Goal: Information Seeking & Learning: Learn about a topic

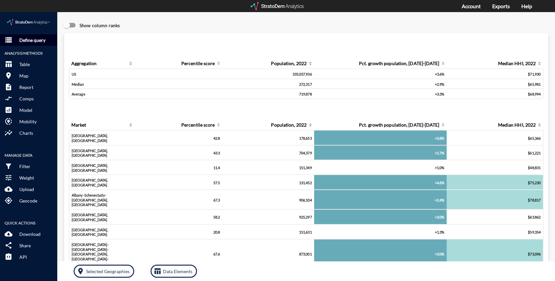
click p "Define query"
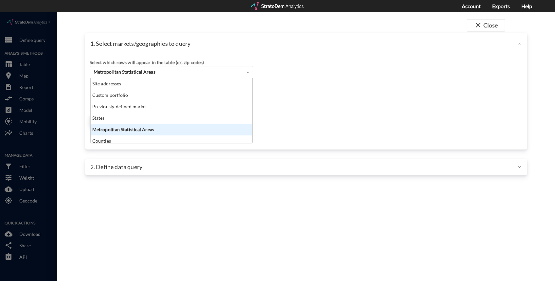
click span "Metropolitan Statistical Areas"
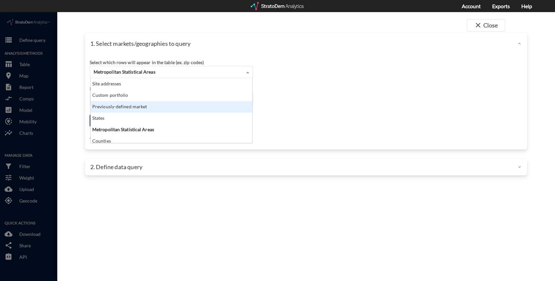
click div "Previously-defined market"
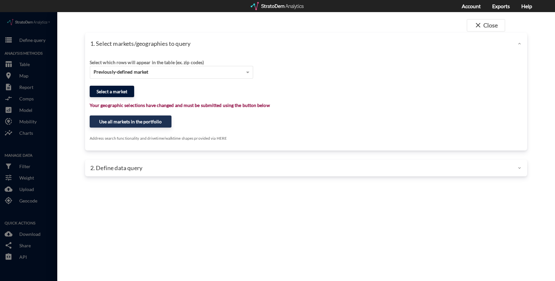
click button "Select a market"
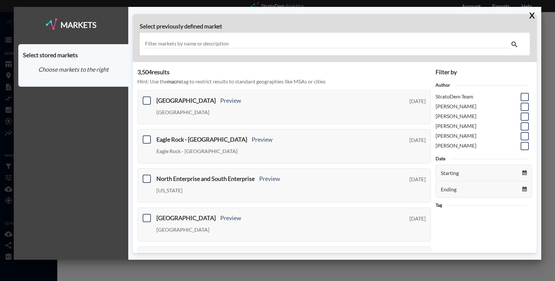
click at [252, 40] on input "text" at bounding box center [327, 44] width 366 height 9
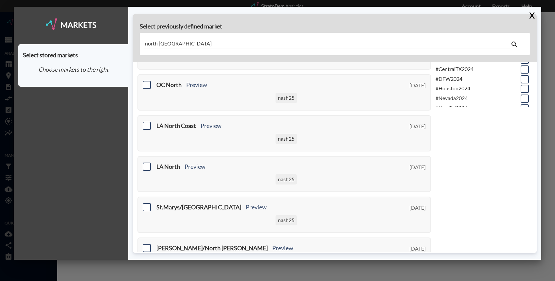
scroll to position [177, 0]
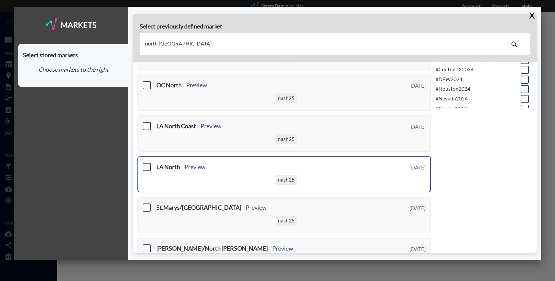
type input "north [GEOGRAPHIC_DATA]"
click at [145, 166] on span at bounding box center [147, 167] width 8 height 8
click at [146, 164] on input "checkbox" at bounding box center [146, 164] width 0 height 0
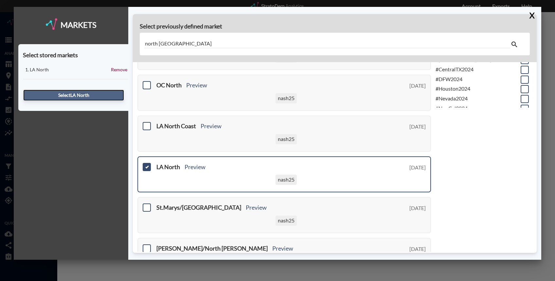
click at [88, 96] on button "Select LA North" at bounding box center [73, 95] width 101 height 11
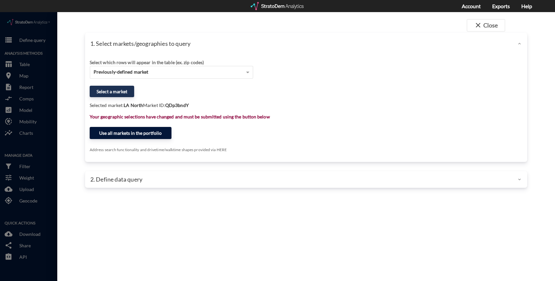
click button "Use all markets in the portfolio"
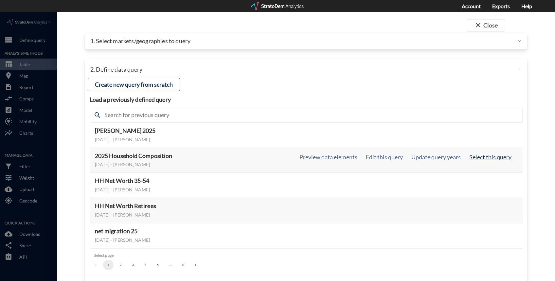
click button "Select this query"
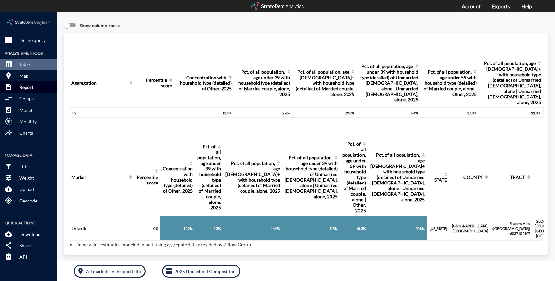
click p "Report"
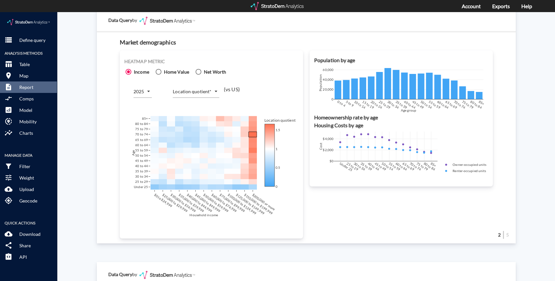
scroll to position [385, 0]
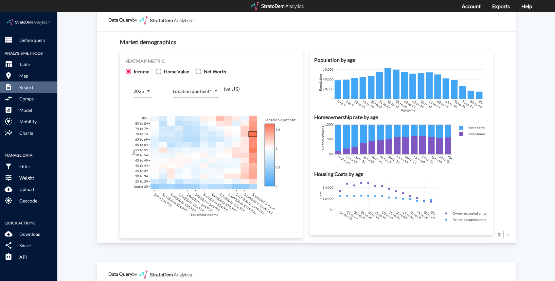
click span "Net Worth"
click input "Net Worth"
radio input "true"
radio input "false"
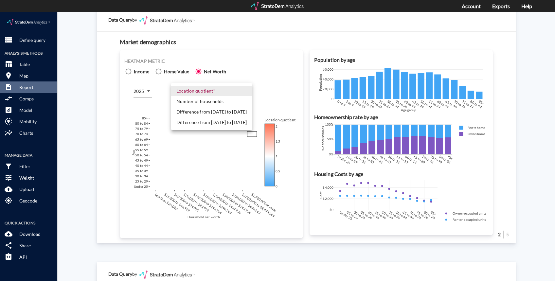
click body "/vantagepoint/us/-1 storage Define query Analysis Methods table_chart Table roo…"
click li "Number of households"
type input "COUNT"
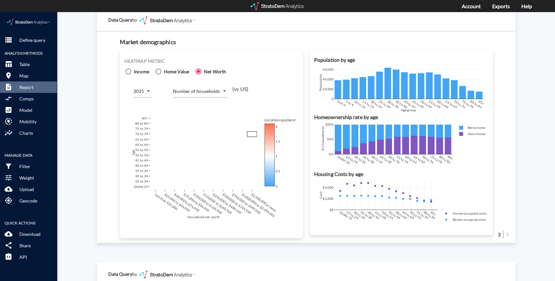
click div "Heatmap metric Income Home Value Net Worth 2025 2025 Number of households COUNT…"
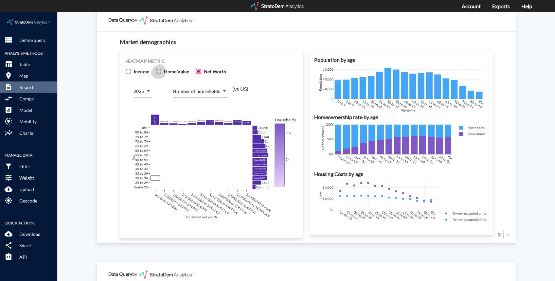
click icon
click input "Home Value"
radio input "true"
radio input "false"
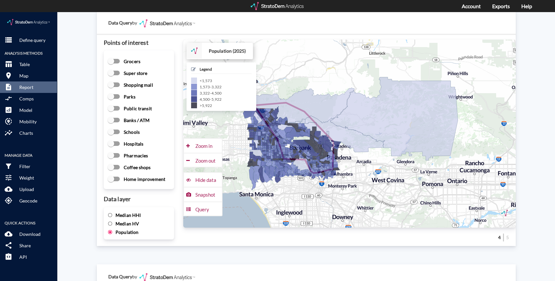
scroll to position [891, 0]
click span "Median HHI"
click input "Median HHI"
radio input "true"
radio input "false"
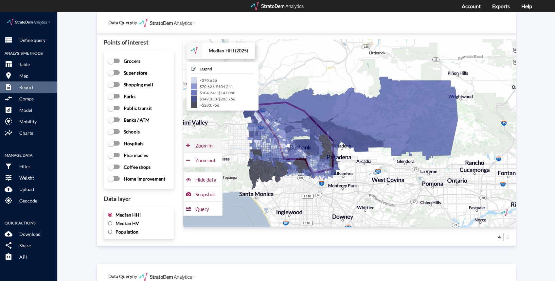
click div "Zoom in"
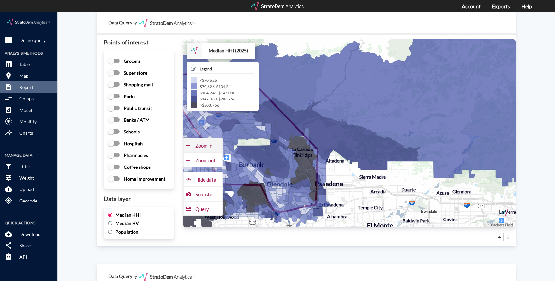
click div "Zoom in"
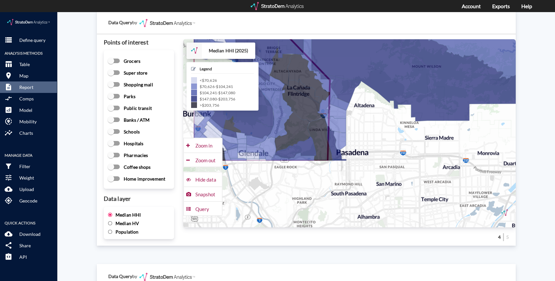
drag, startPoint x: 323, startPoint y: 202, endPoint x: 369, endPoint y: 112, distance: 100.8
click div "+ − Median HHI (2025) CUSTOMIZE DATA Legend < $70,626 $70,626 - $104,241 $104,2…"
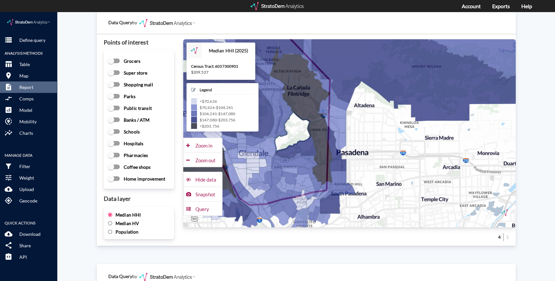
click icon
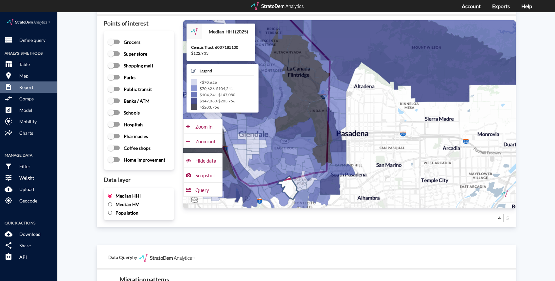
scroll to position [912, 0]
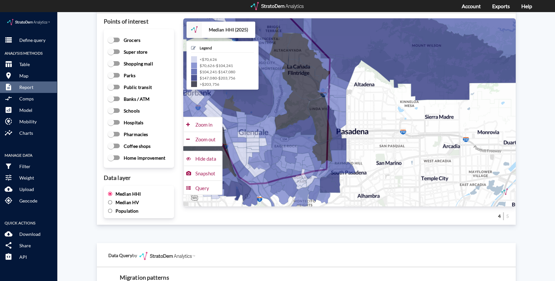
click input "Median HV"
radio input "true"
radio input "false"
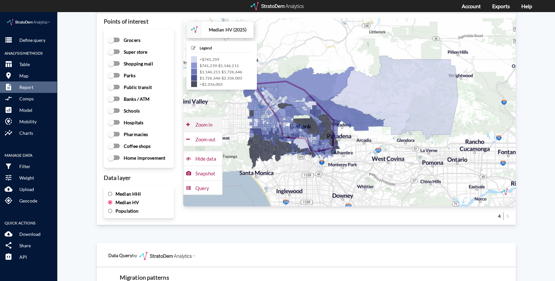
click div "Zoom in"
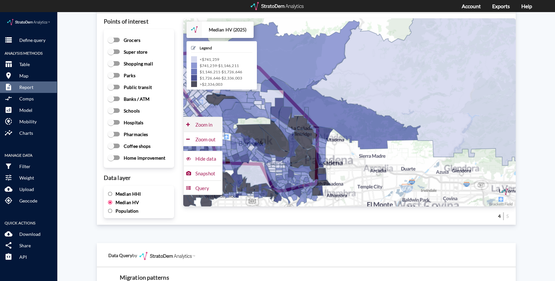
click div "Zoom in"
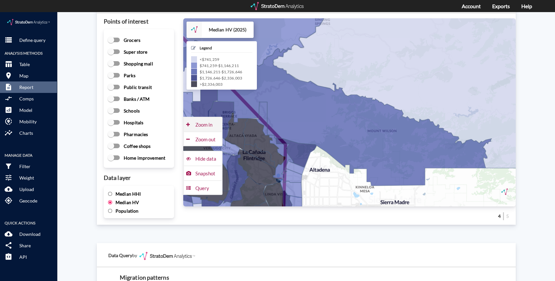
click div "Zoom in"
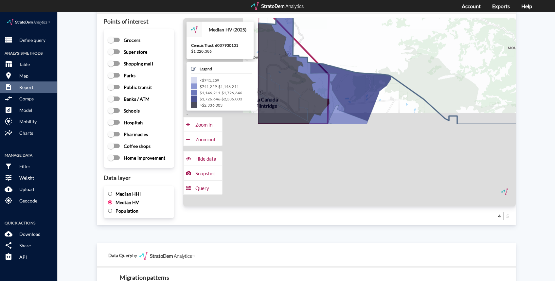
drag, startPoint x: 333, startPoint y: 101, endPoint x: 419, endPoint y: 26, distance: 114.6
click icon
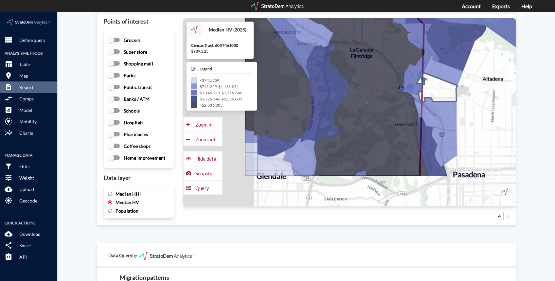
drag, startPoint x: 330, startPoint y: 117, endPoint x: 430, endPoint y: 64, distance: 112.6
click icon
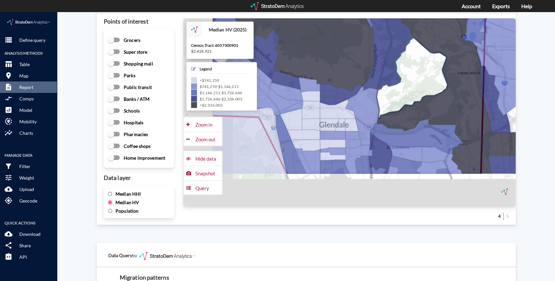
drag, startPoint x: 360, startPoint y: 98, endPoint x: 424, endPoint y: 45, distance: 83.3
click icon
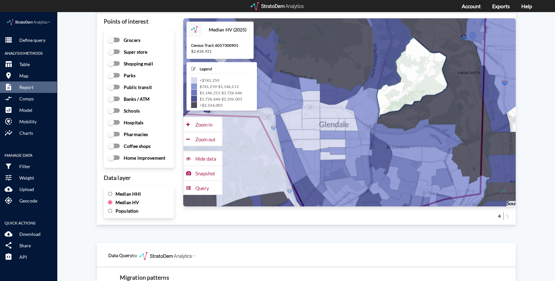
click icon
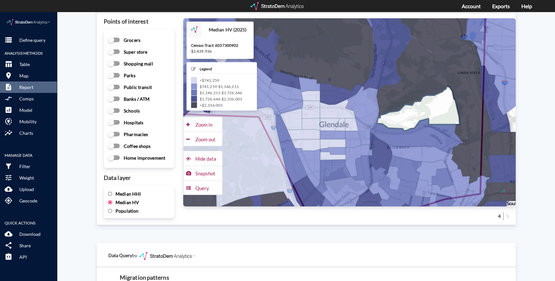
click icon
